Goal: Feedback & Contribution: Submit feedback/report problem

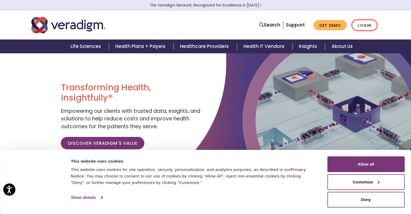
click at [369, 25] on link "Login" at bounding box center [364, 25] width 25 height 11
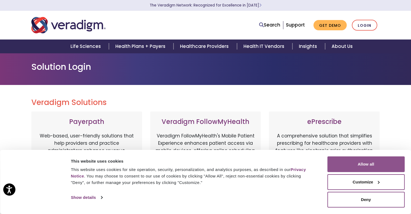
click at [384, 166] on button "Allow all" at bounding box center [365, 164] width 77 height 16
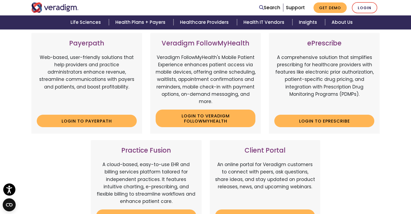
scroll to position [78, 0]
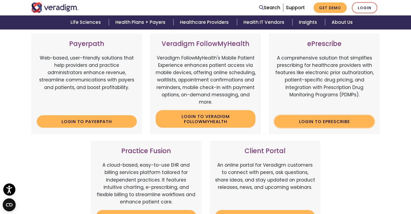
click at [329, 122] on link "Login to ePrescribe" at bounding box center [324, 121] width 100 height 12
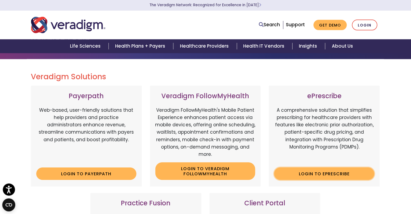
scroll to position [26, 0]
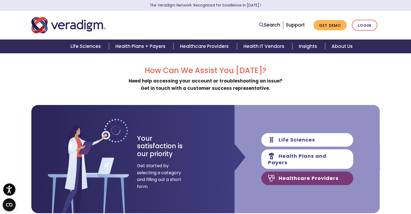
click at [295, 173] on link "Healthcare Providers" at bounding box center [307, 178] width 92 height 14
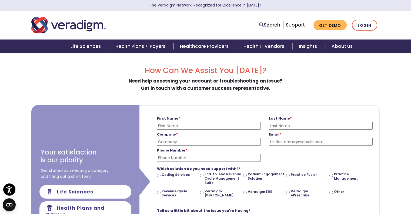
click at [190, 123] on input "First Name *" at bounding box center [209, 126] width 104 height 8
type input "[PERSON_NAME]"
type input "[EMAIL_ADDRESS][DOMAIN_NAME]"
drag, startPoint x: 185, startPoint y: 156, endPoint x: 145, endPoint y: 156, distance: 40.0
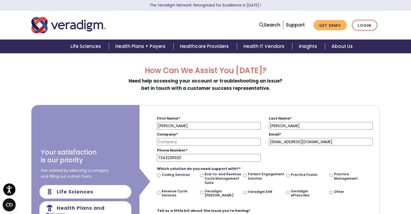
click at [145, 156] on form "First Name * TRESSA Please enter your first name Last Name * PRIEHS Please ente…" at bounding box center [259, 180] width 232 height 151
type input "2483483100"
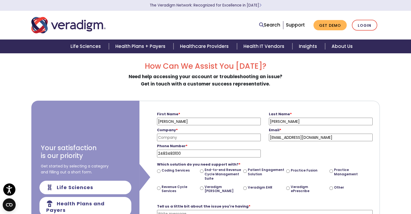
scroll to position [2, 0]
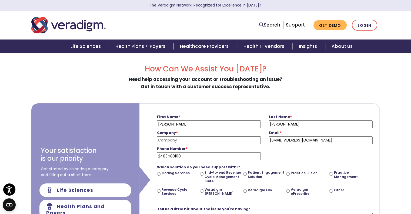
click at [186, 139] on input "Company *" at bounding box center [209, 140] width 104 height 8
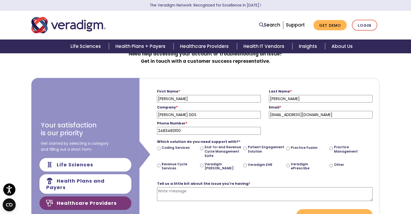
scroll to position [0, 0]
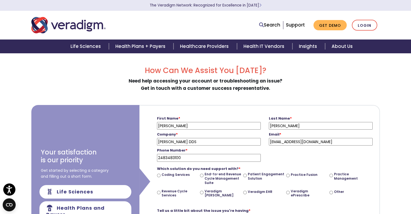
type input "Tressa A Priehs DDS"
click at [289, 191] on input "Veradigm ePrescribe" at bounding box center [288, 192] width 4 height 4
radio input "true"
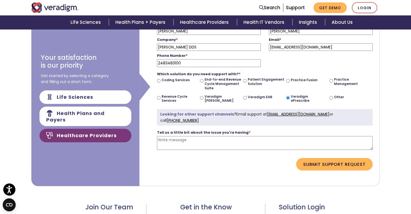
scroll to position [101, 0]
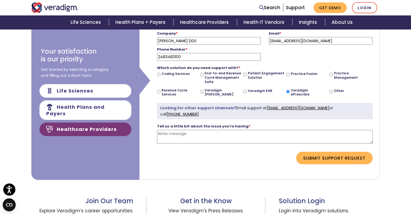
click at [181, 133] on textarea "Tell us a little bit about the issue you're having *" at bounding box center [265, 137] width 216 height 14
type textarea "I need help linking my eprescribe account to Authenticator Id.Me"
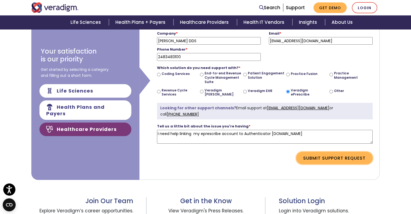
click at [302, 155] on button "Submit Support Request" at bounding box center [334, 158] width 76 height 12
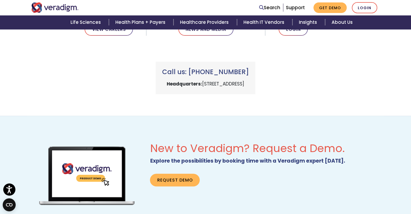
scroll to position [123, 0]
